Goal: Transaction & Acquisition: Register for event/course

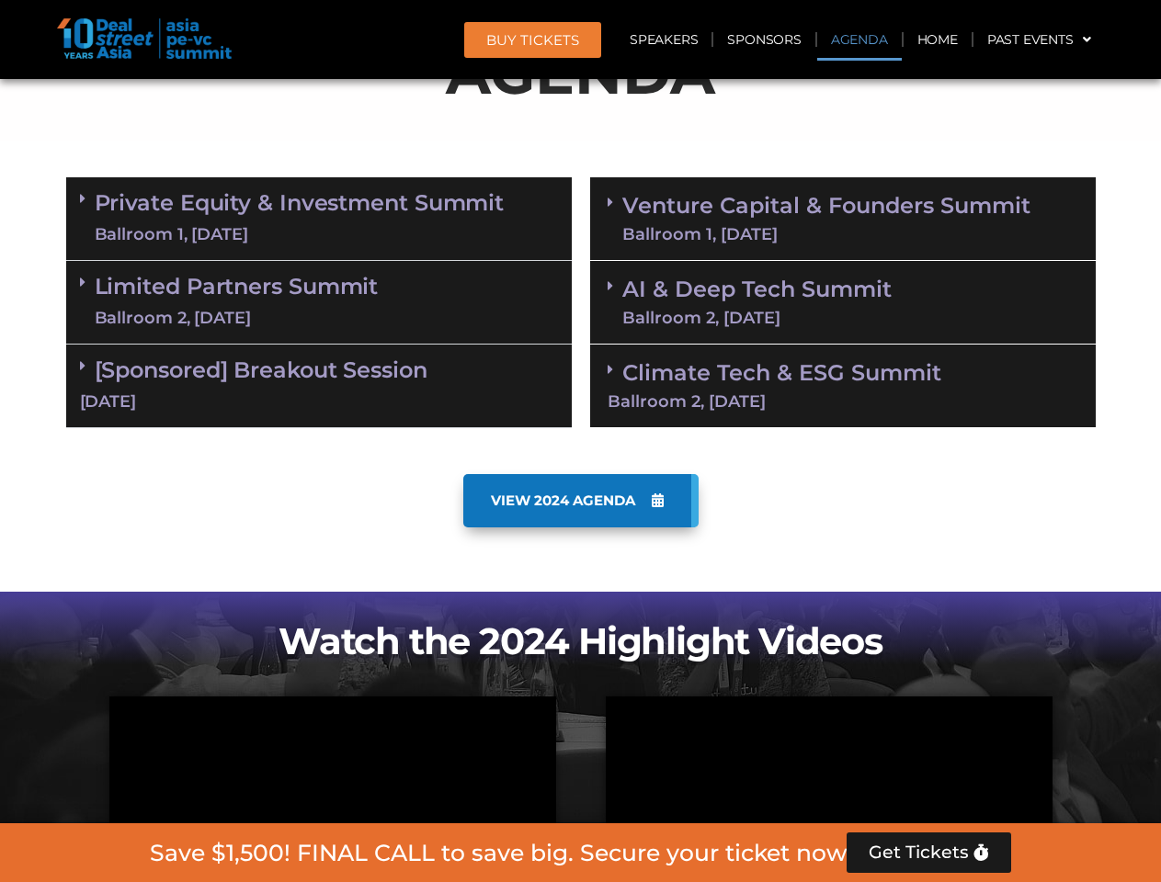
scroll to position [1041, 0]
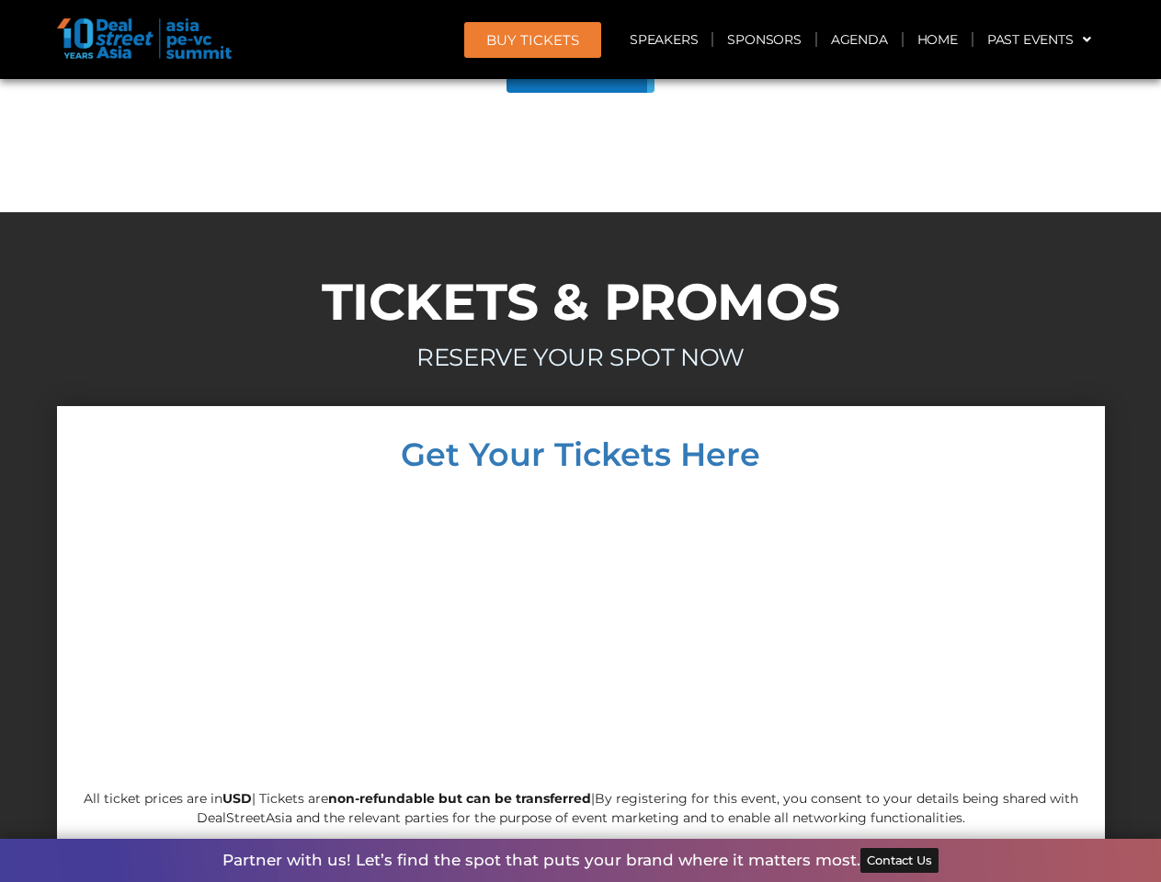
scroll to position [15730, 0]
